Goal: Information Seeking & Learning: Learn about a topic

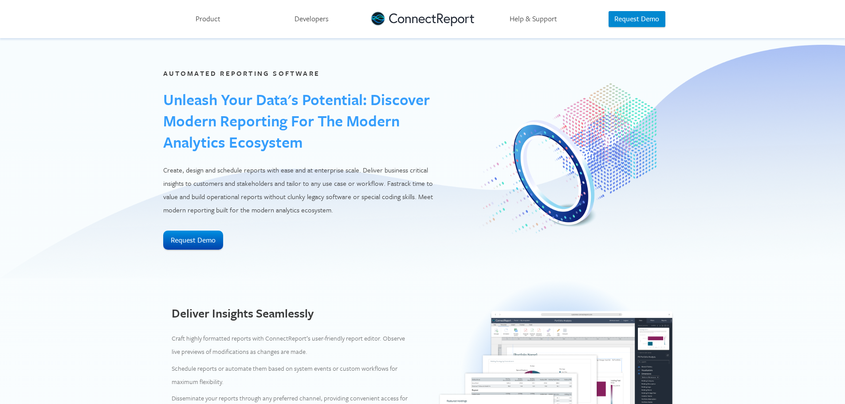
click at [211, 17] on link "Product" at bounding box center [208, 19] width 103 height 38
click at [329, 22] on link "Developers" at bounding box center [311, 19] width 103 height 38
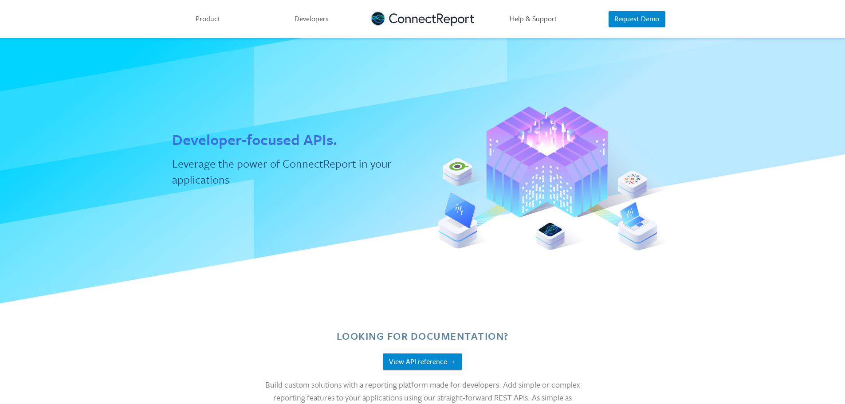
click at [412, 19] on link at bounding box center [422, 19] width 103 height 38
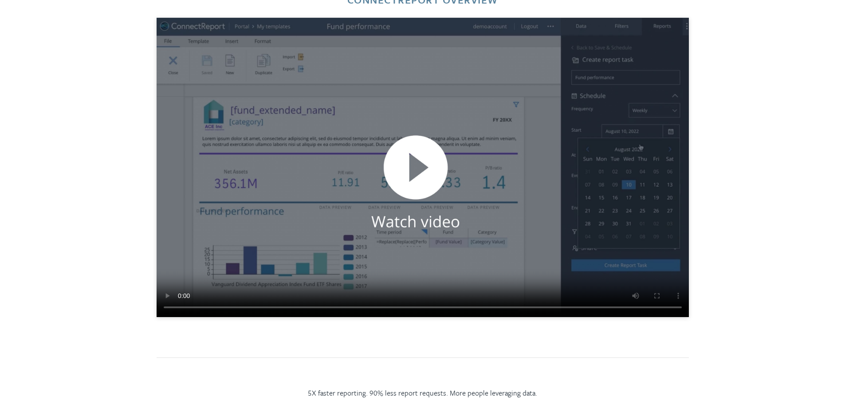
scroll to position [1375, 0]
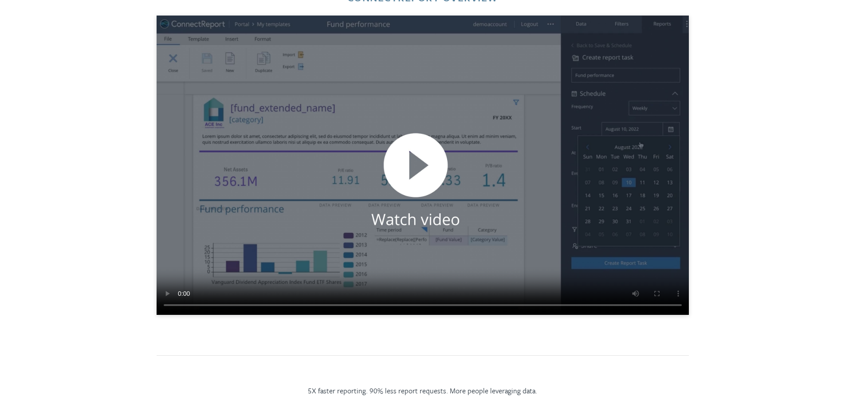
click at [408, 169] on video at bounding box center [423, 165] width 532 height 299
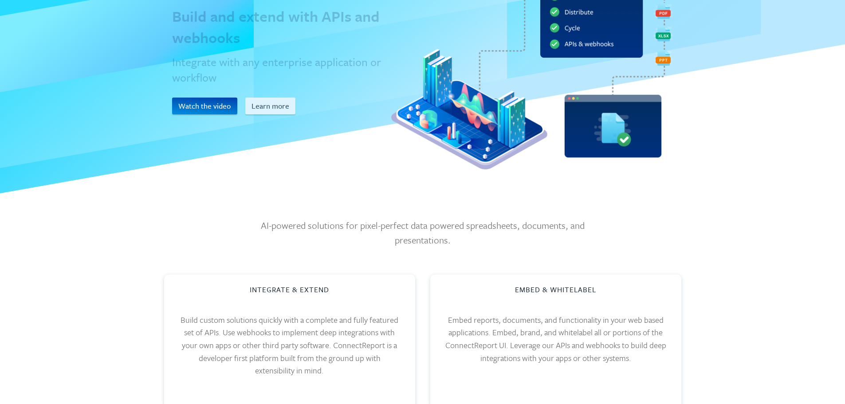
scroll to position [0, 0]
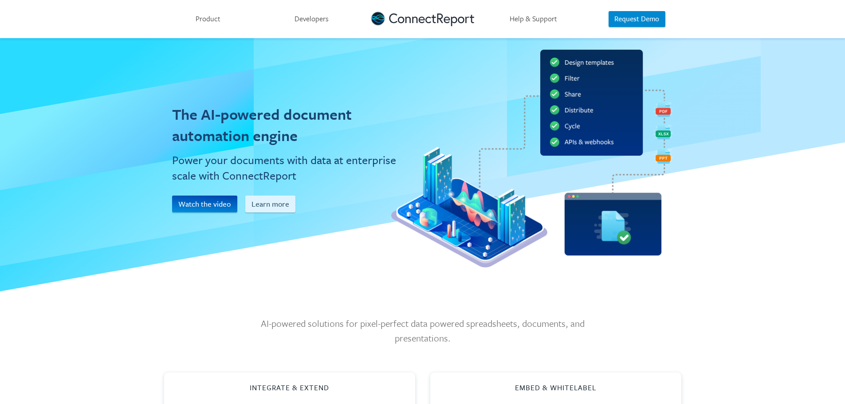
click at [534, 20] on link "Help & Support" at bounding box center [533, 19] width 103 height 38
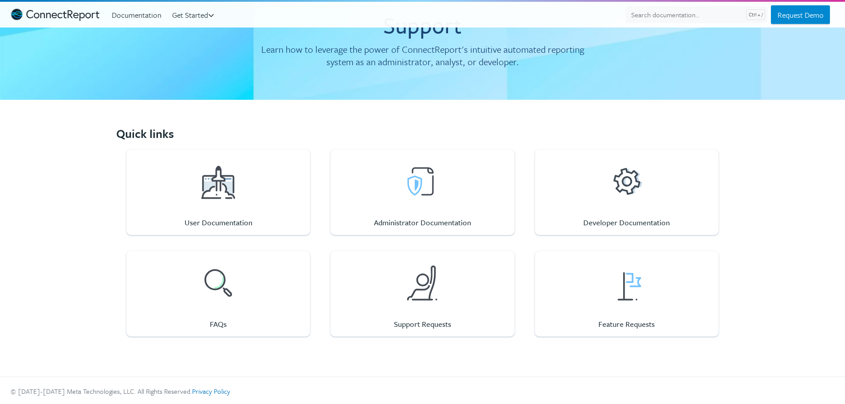
scroll to position [50, 0]
click at [231, 290] on div at bounding box center [218, 282] width 44 height 44
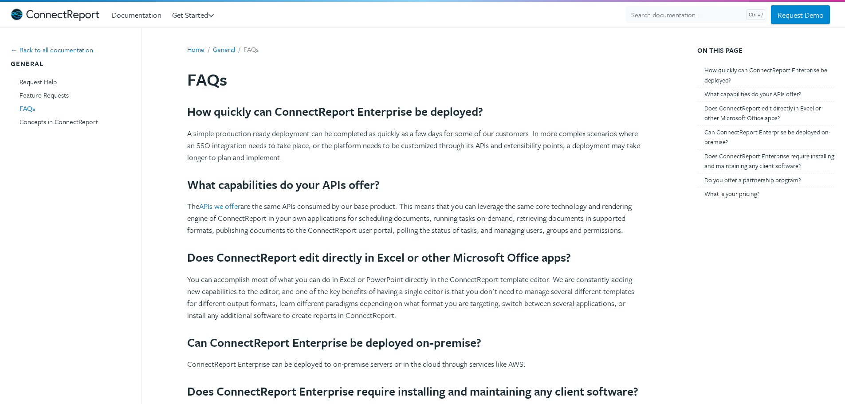
click at [62, 14] on img "ConnectReport Support" at bounding box center [55, 14] width 89 height 12
